Goal: Task Accomplishment & Management: Manage account settings

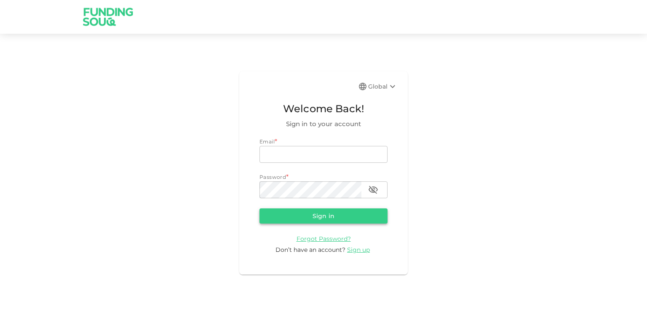
type input "[EMAIL_ADDRESS][DOMAIN_NAME]"
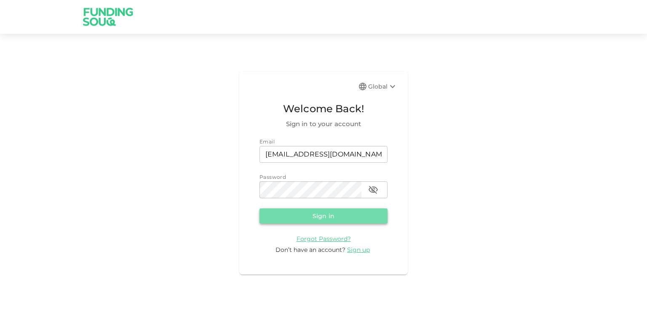
click at [347, 218] on button "Sign in" at bounding box center [324, 215] width 128 height 15
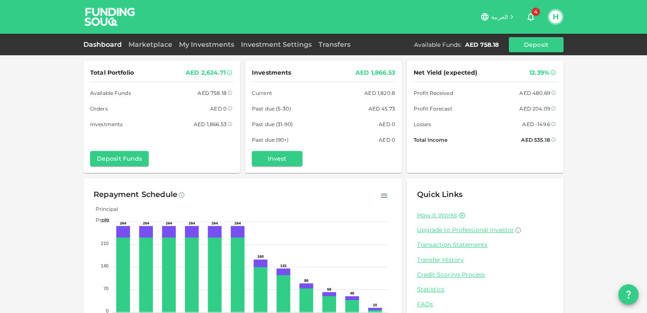
click at [530, 12] on icon "button" at bounding box center [531, 17] width 10 height 10
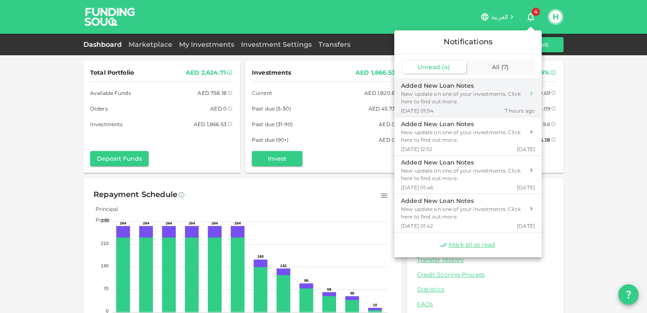
click at [450, 90] on div "New update on one of your investments. Click here to find out more." at bounding box center [462, 97] width 123 height 15
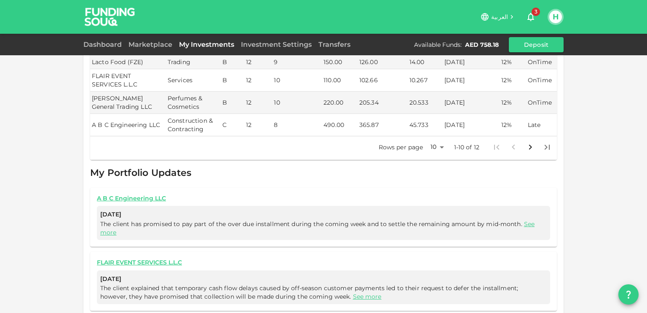
scroll to position [305, 0]
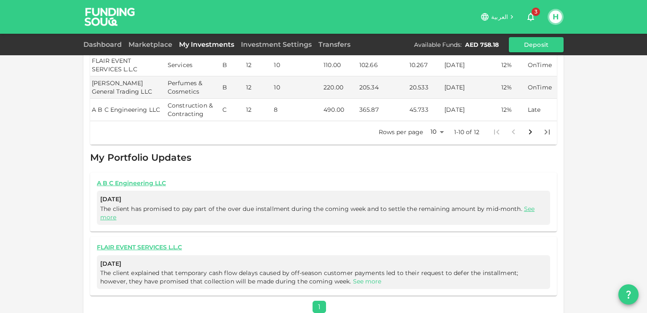
click at [353, 277] on link "See more" at bounding box center [367, 281] width 29 height 8
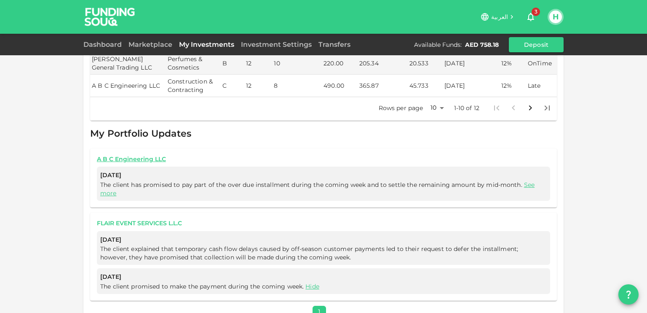
scroll to position [334, 0]
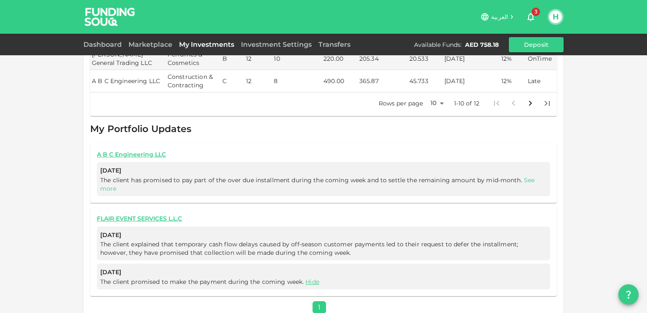
click at [522, 176] on link "See more" at bounding box center [317, 184] width 434 height 16
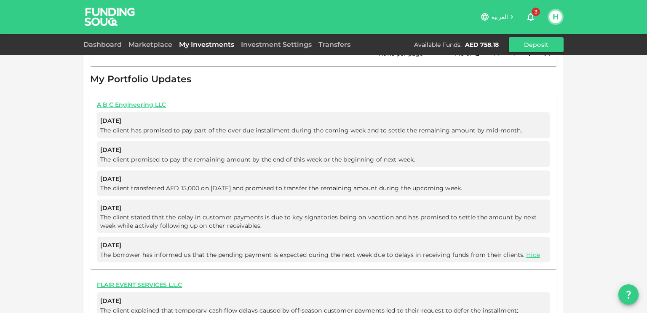
scroll to position [379, 0]
